Goal: Find specific page/section: Find specific page/section

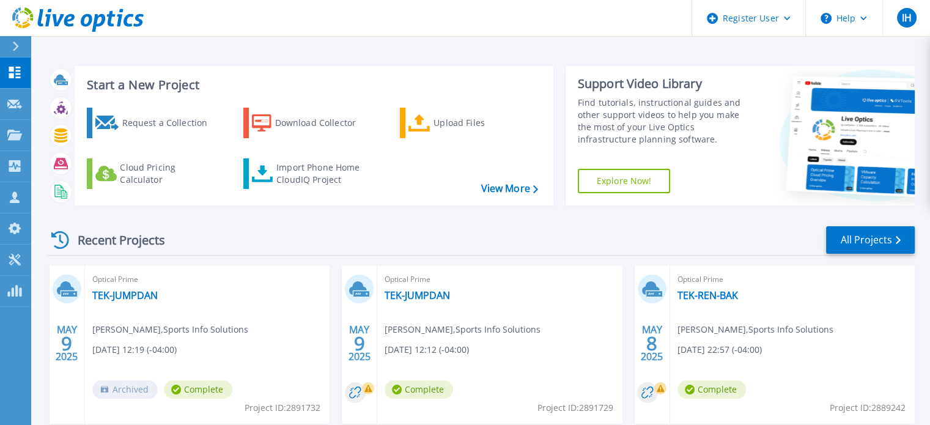
click at [23, 45] on div at bounding box center [21, 46] width 20 height 21
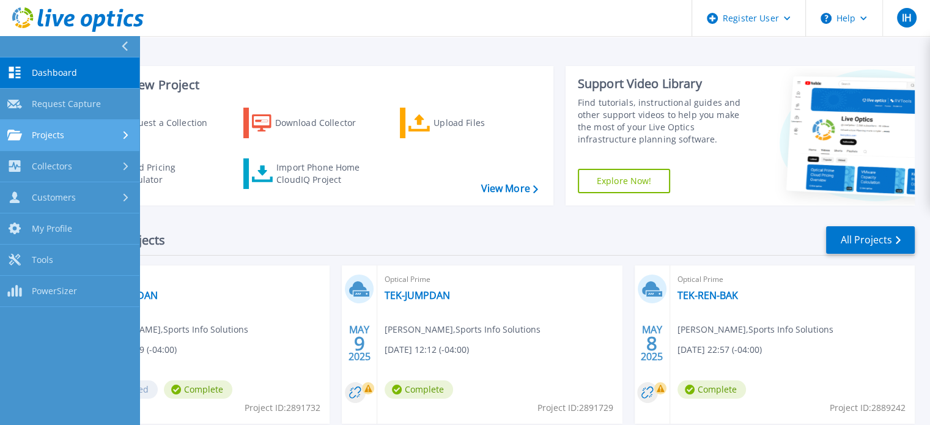
click at [106, 139] on div "Projects" at bounding box center [69, 135] width 125 height 11
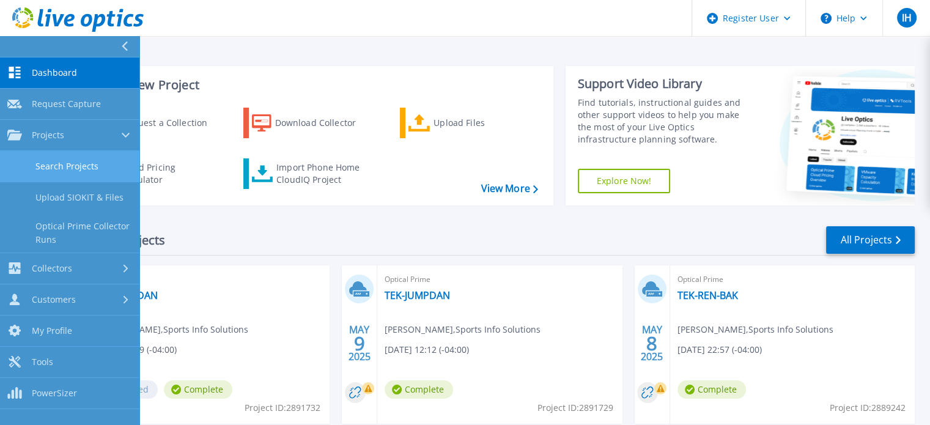
click at [110, 163] on link "Search Projects" at bounding box center [69, 166] width 139 height 31
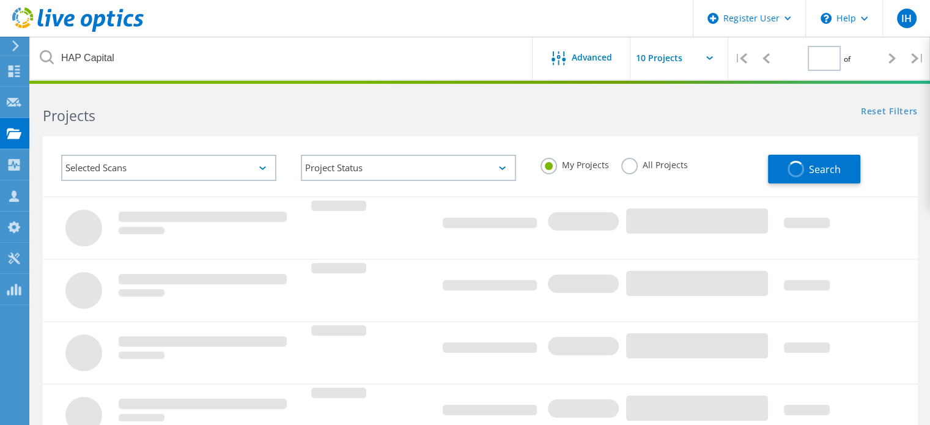
type input "1"
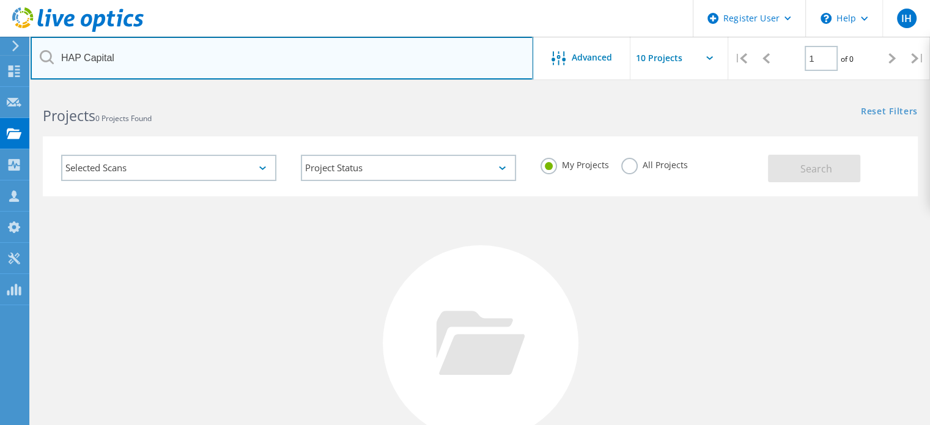
click at [223, 53] on input "HAP Capital" at bounding box center [282, 58] width 502 height 43
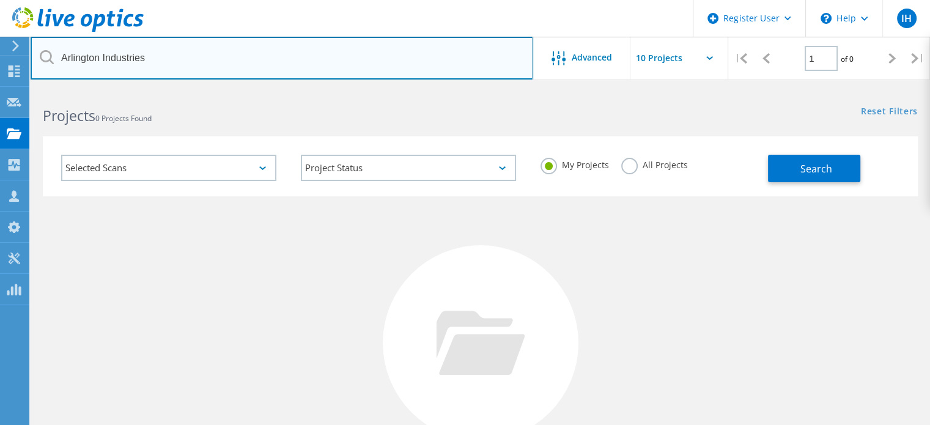
type input "Arlington Industries"
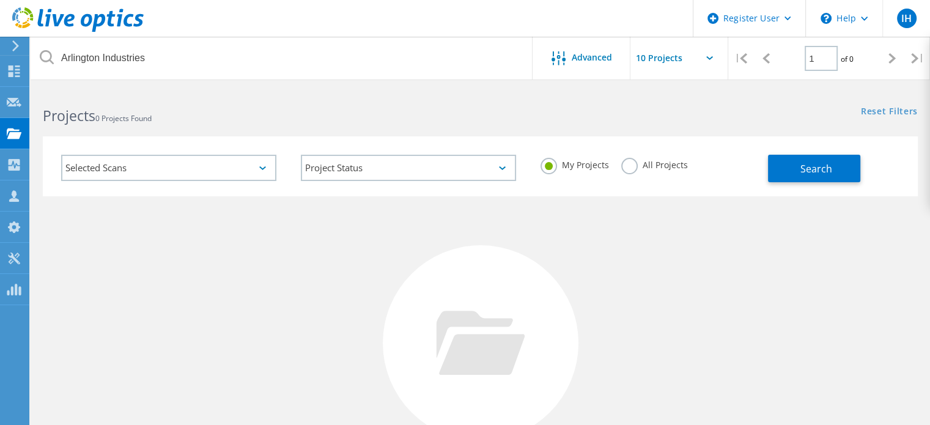
click at [658, 161] on label "All Projects" at bounding box center [654, 164] width 67 height 12
click at [0, 0] on input "All Projects" at bounding box center [0, 0] width 0 height 0
click at [807, 175] on span "Search" at bounding box center [816, 168] width 32 height 13
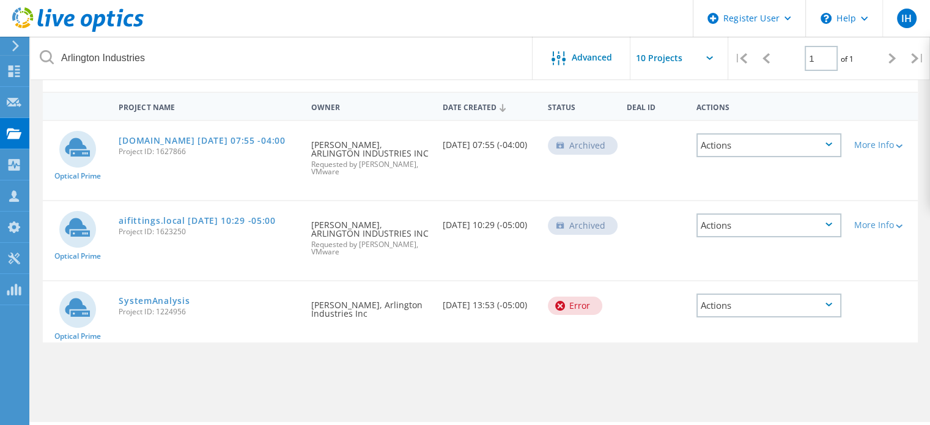
scroll to position [137, 0]
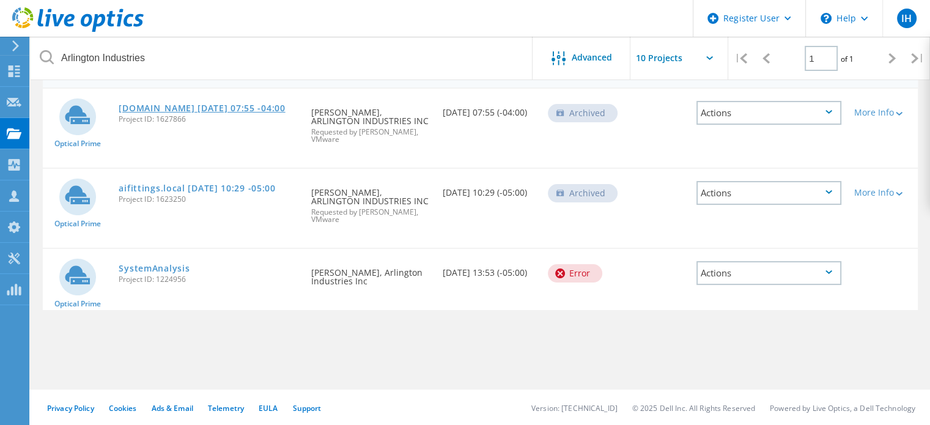
click at [269, 108] on link "[DOMAIN_NAME] [DATE] 07:55 -04:00" at bounding box center [202, 108] width 166 height 9
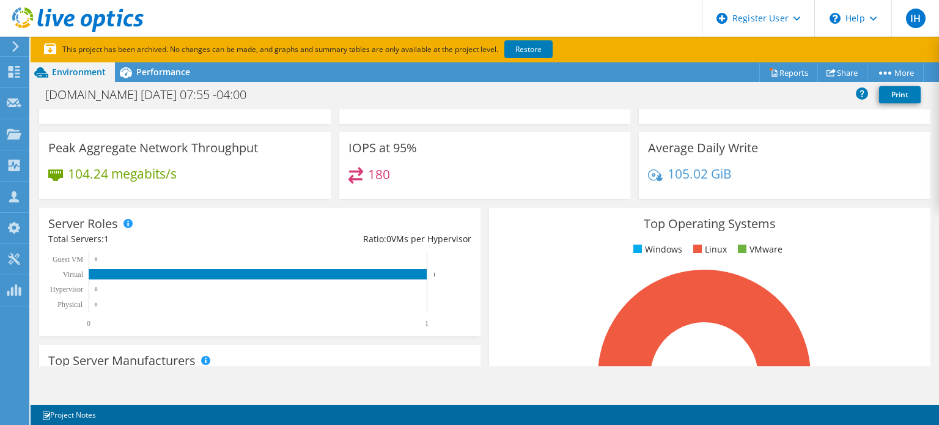
scroll to position [61, 0]
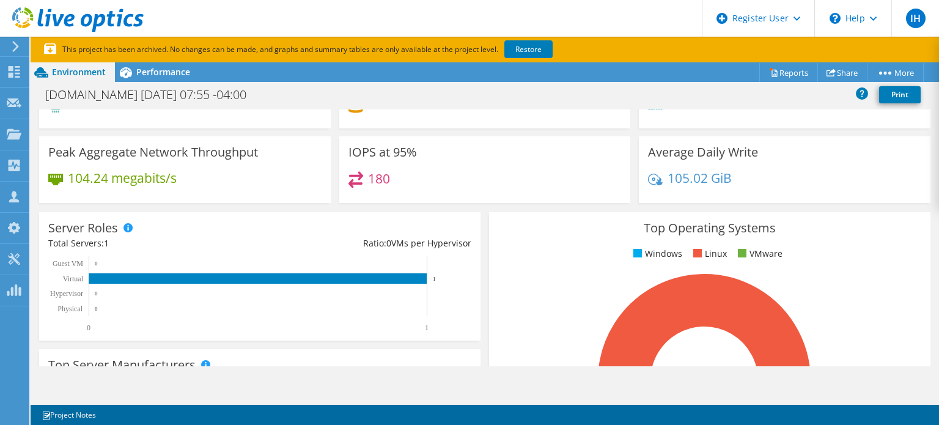
click at [518, 215] on div "Top Operating Systems Windows Linux VMware 100.0% CentOS" at bounding box center [709, 358] width 441 height 293
